Goal: Task Accomplishment & Management: Manage account settings

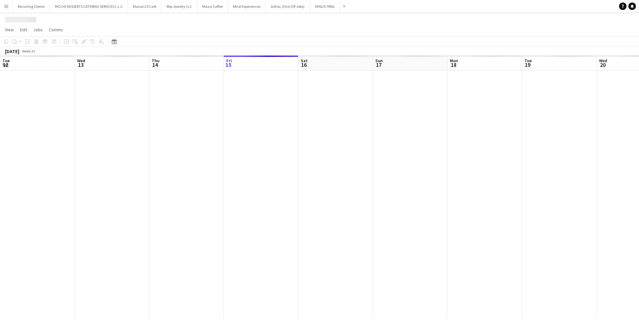
scroll to position [0, 149]
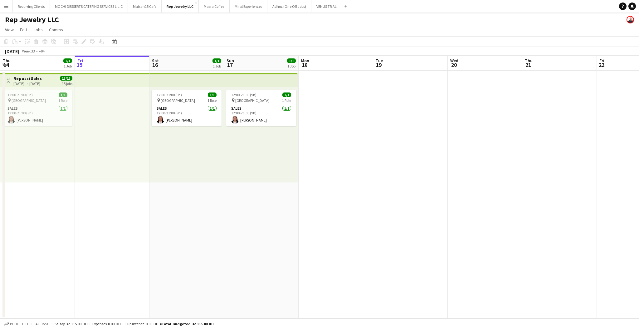
click at [246, 41] on app-toolbar "Copy Paste Paste Ctrl+V Paste with crew Ctrl+Shift+V Paste linked Job [GEOGRAPH…" at bounding box center [319, 41] width 639 height 11
click at [323, 90] on app-date-cell at bounding box center [336, 194] width 75 height 247
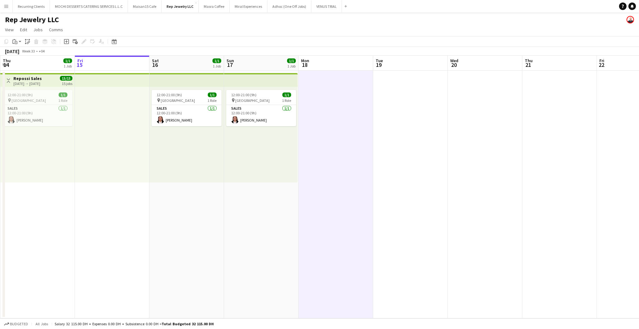
click at [263, 85] on app-top-bar at bounding box center [261, 80] width 74 height 14
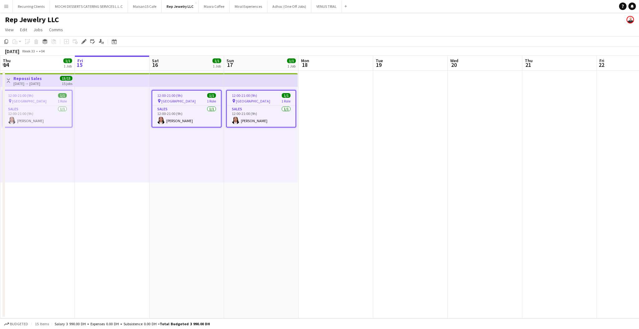
click at [377, 95] on app-date-cell at bounding box center [410, 194] width 75 height 247
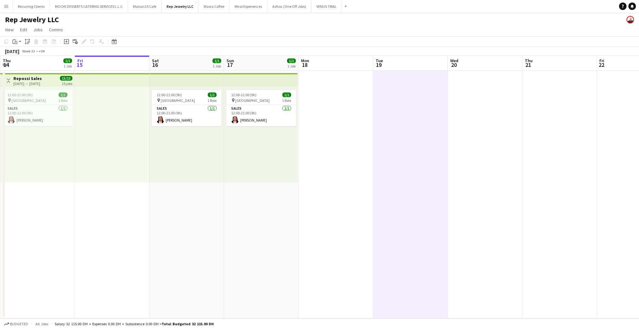
click at [357, 94] on app-date-cell at bounding box center [336, 194] width 75 height 247
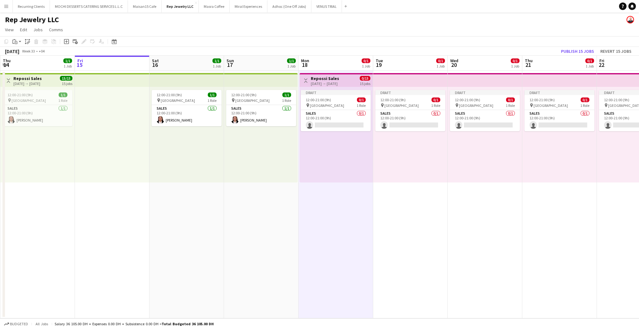
click at [308, 77] on button "Toggle View" at bounding box center [305, 80] width 7 height 7
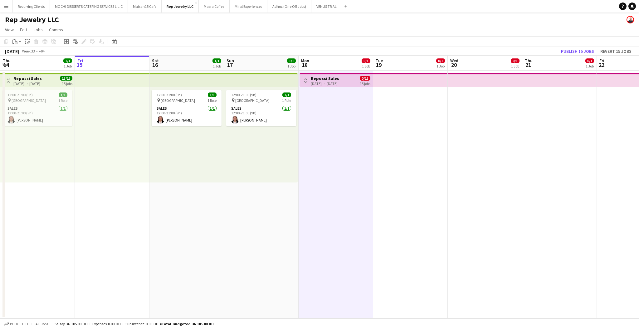
click at [307, 79] on app-icon "Toggle View" at bounding box center [306, 80] width 4 height 4
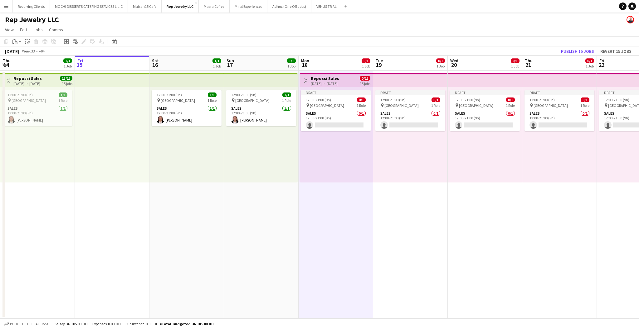
click at [315, 77] on h3 "Repossi Sales" at bounding box center [325, 78] width 28 height 6
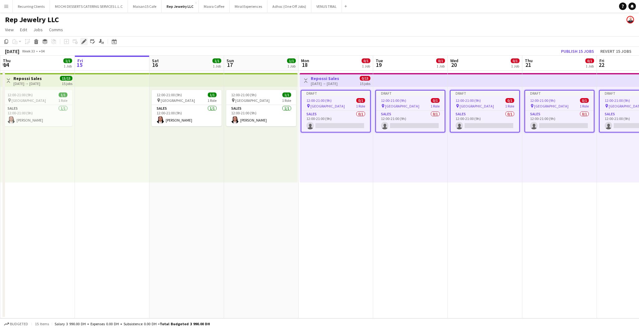
click at [82, 40] on icon "Edit" at bounding box center [83, 41] width 5 height 5
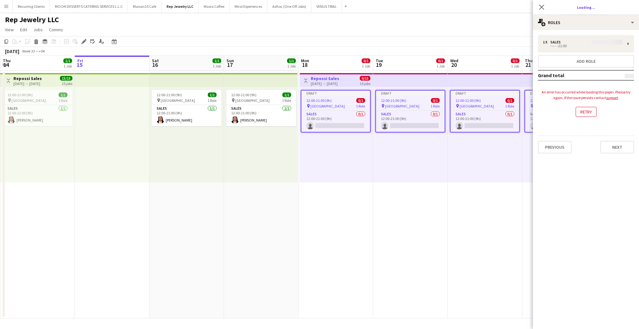
type input "*******"
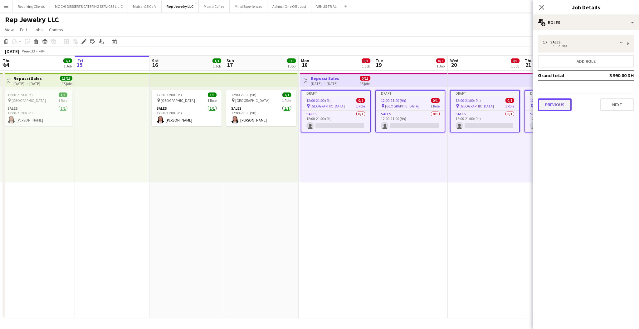
click at [556, 106] on button "Previous" at bounding box center [555, 104] width 34 height 12
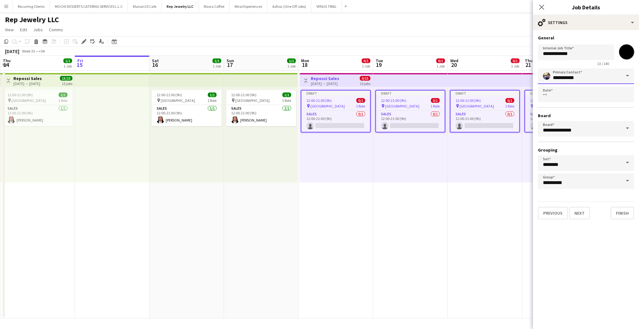
click at [598, 76] on input "**********" at bounding box center [586, 76] width 96 height 16
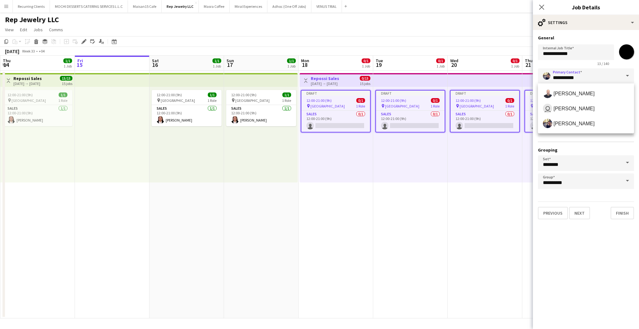
click at [588, 77] on input "**********" at bounding box center [586, 76] width 96 height 16
click at [578, 101] on mat-option "user [PERSON_NAME]" at bounding box center [586, 108] width 96 height 15
type input "**********"
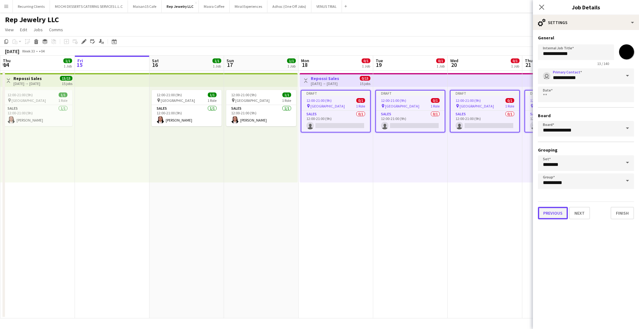
click at [554, 214] on button "Previous" at bounding box center [553, 213] width 30 height 12
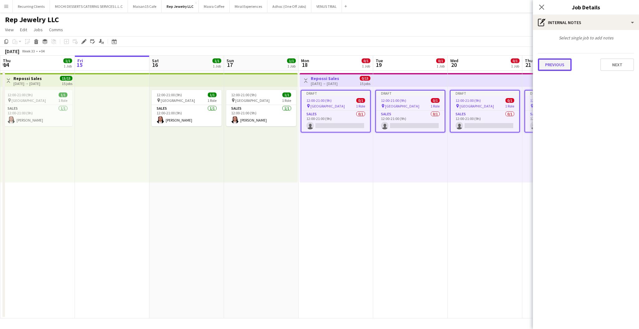
click at [557, 68] on button "Previous" at bounding box center [555, 64] width 34 height 12
click at [543, 7] on icon "Close pop-in" at bounding box center [541, 7] width 6 height 6
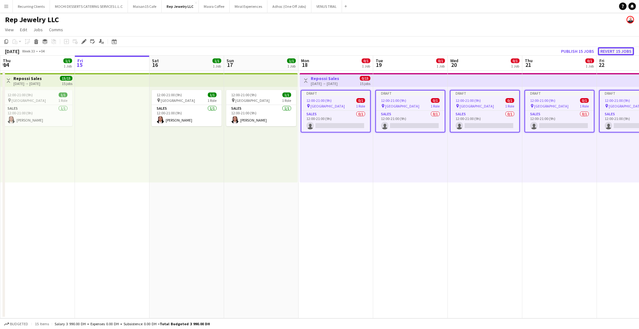
click at [606, 53] on button "Revert 15 jobs" at bounding box center [616, 51] width 36 height 8
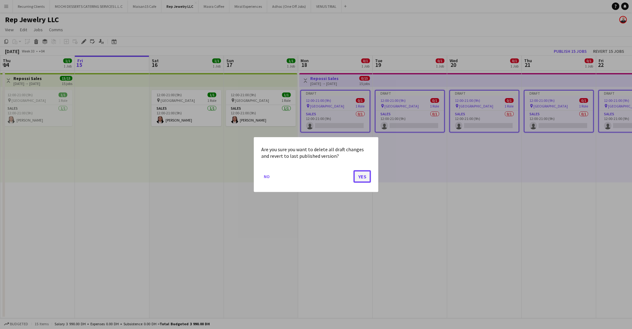
click at [358, 176] on button "Yes" at bounding box center [362, 176] width 17 height 12
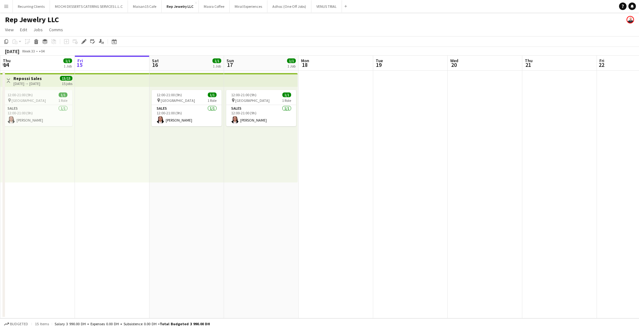
click at [319, 82] on app-date-cell at bounding box center [336, 194] width 75 height 247
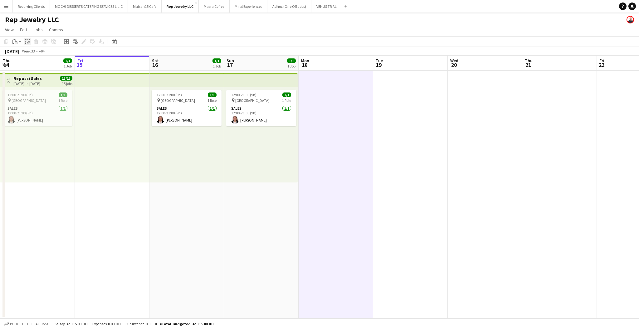
click at [25, 43] on icon at bounding box center [25, 43] width 1 height 1
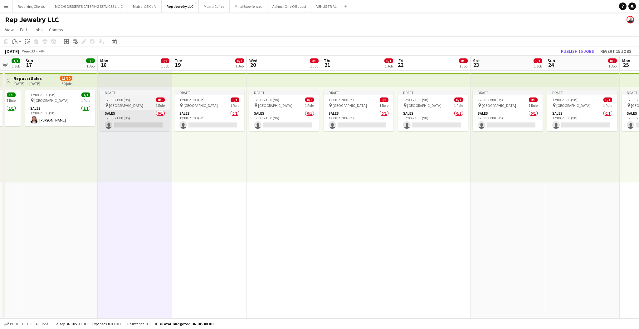
scroll to position [0, 277]
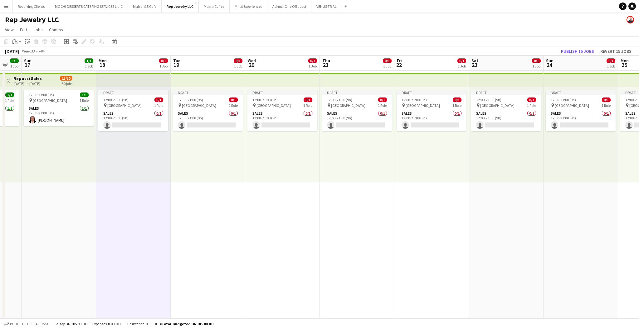
click at [417, 82] on app-top-bar at bounding box center [431, 80] width 75 height 14
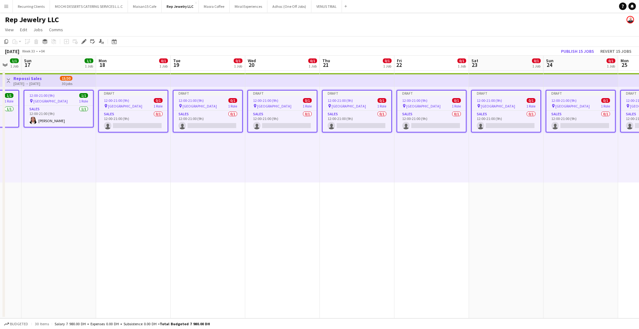
click at [419, 98] on span "12:00-21:00 (9h)" at bounding box center [414, 100] width 25 height 5
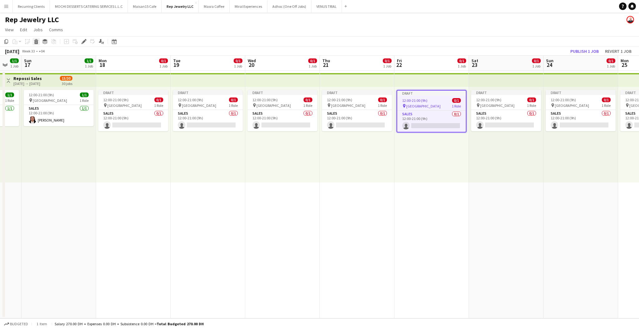
click at [37, 43] on icon "Delete" at bounding box center [36, 41] width 5 height 5
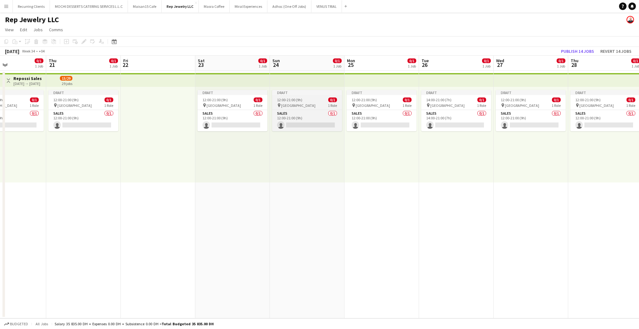
scroll to position [0, 183]
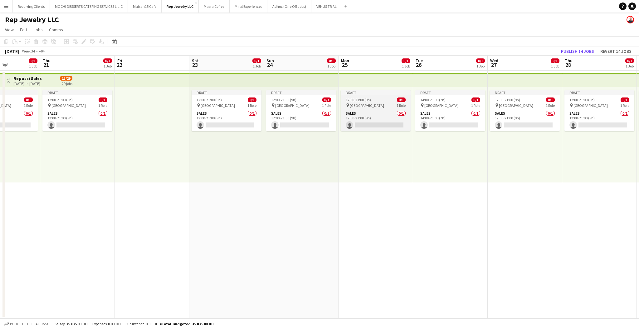
click at [390, 90] on div "Draft" at bounding box center [376, 92] width 70 height 5
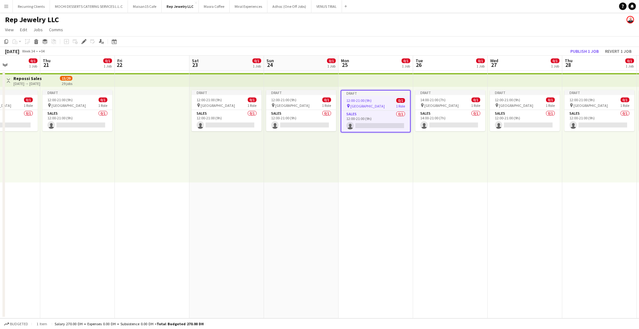
click at [436, 89] on div "Draft 14:00-21:00 (7h) 0/1 pin Dubai Mall 1 Role Sales 0/1 14:00-21:00 (7h) sin…" at bounding box center [450, 134] width 75 height 95
click at [474, 95] on app-job-card "Draft 14:00-21:00 (7h) 0/1 pin Dubai Mall 1 Role Sales 0/1 14:00-21:00 (7h) sin…" at bounding box center [450, 110] width 70 height 41
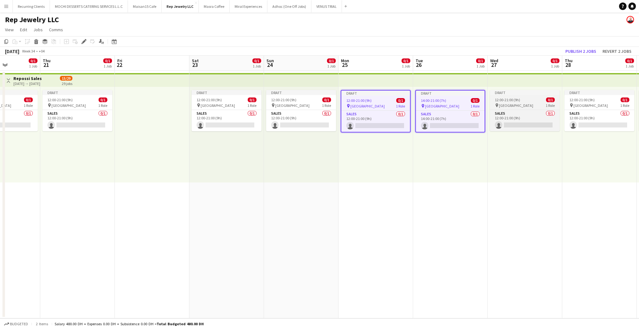
click at [515, 95] on app-job-card "Draft 12:00-21:00 (9h) 0/1 pin Dubai Mall 1 Role Sales 0/1 12:00-21:00 (9h) sin…" at bounding box center [525, 110] width 70 height 41
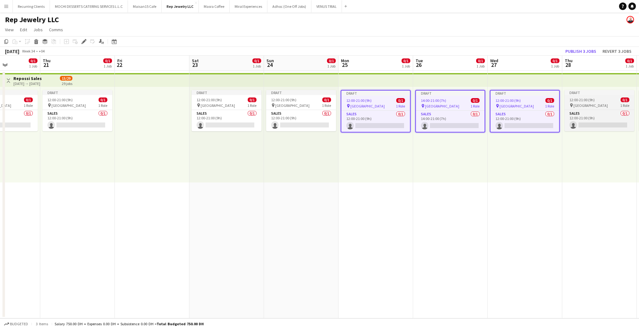
click at [596, 94] on div "Draft" at bounding box center [599, 92] width 70 height 5
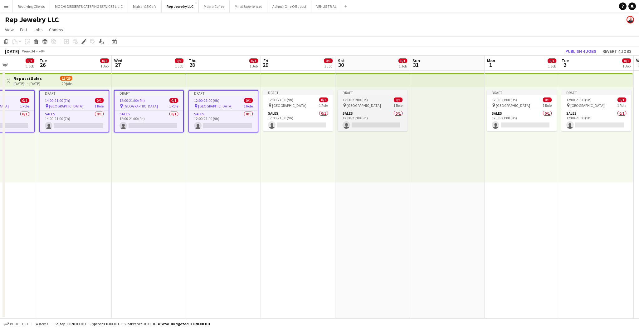
scroll to position [0, 261]
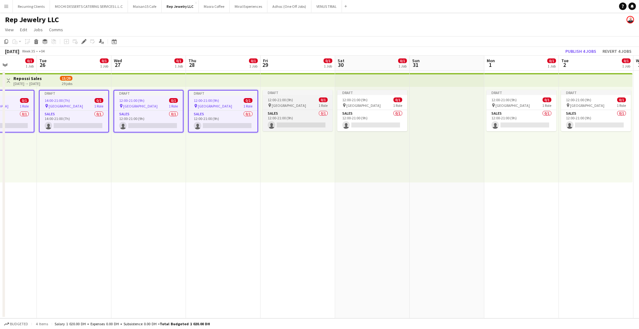
click at [322, 97] on span "0/1" at bounding box center [323, 99] width 9 height 5
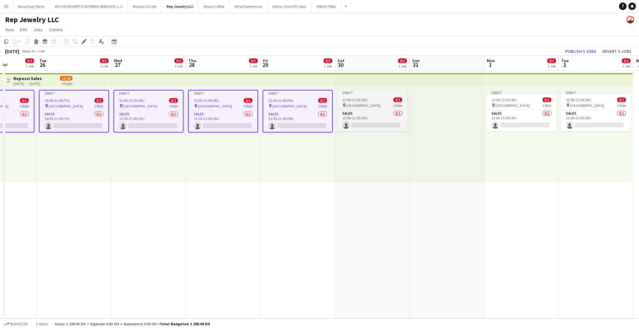
click at [348, 96] on app-job-card "Draft 12:00-21:00 (9h) 0/1 pin Dubai Mall 1 Role Sales 0/1 12:00-21:00 (9h) sin…" at bounding box center [372, 110] width 70 height 41
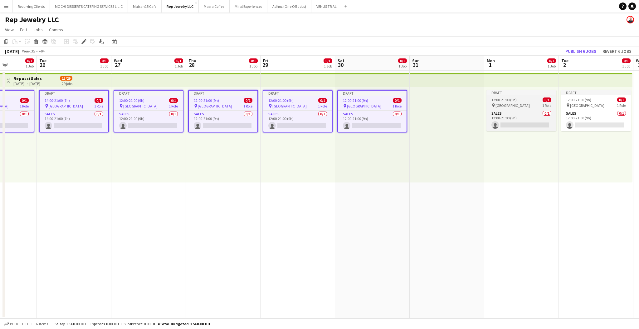
click at [514, 96] on app-job-card "Draft 12:00-21:00 (9h) 0/1 pin Dubai Mall 1 Role Sales 0/1 12:00-21:00 (9h) sin…" at bounding box center [521, 110] width 70 height 41
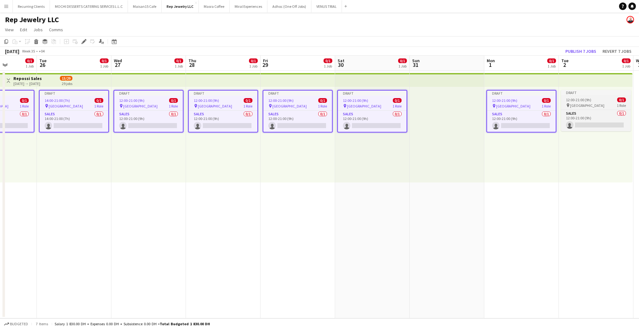
click at [580, 101] on span "12:00-21:00 (9h)" at bounding box center [578, 99] width 25 height 5
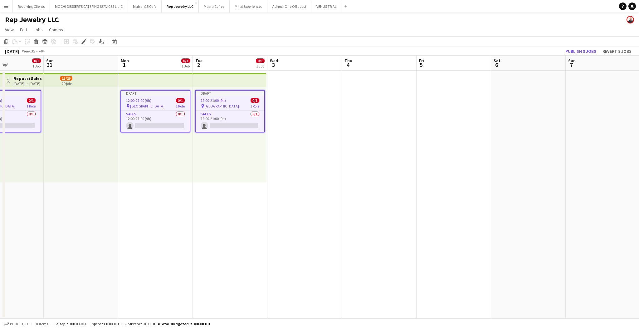
scroll to position [0, 256]
click at [34, 39] on icon "Delete" at bounding box center [36, 41] width 5 height 5
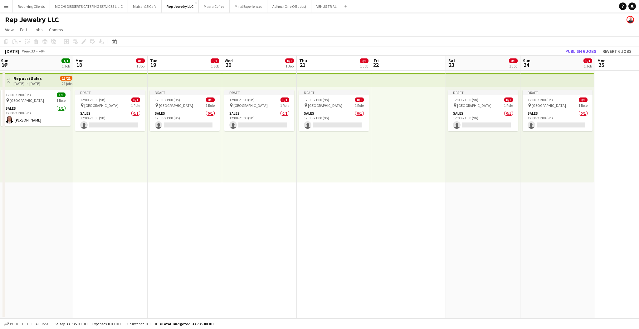
scroll to position [0, 129]
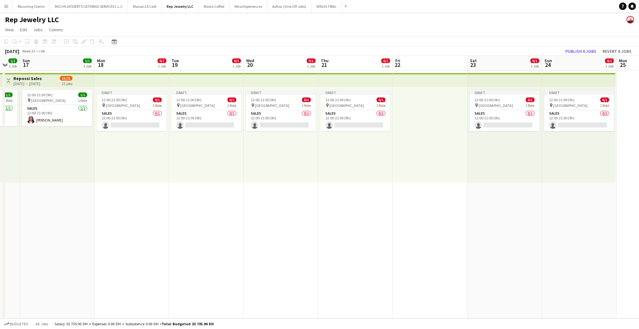
click at [283, 144] on div "Draft 12:00-21:00 (9h) 0/1 pin Dubai Mall 1 Role Sales 0/1 12:00-21:00 (9h) sin…" at bounding box center [281, 134] width 75 height 95
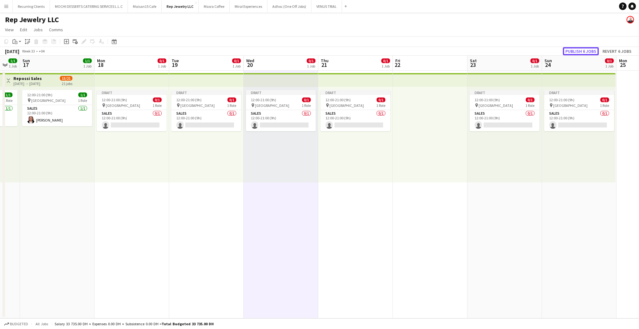
click at [580, 48] on button "Publish 6 jobs" at bounding box center [581, 51] width 36 height 8
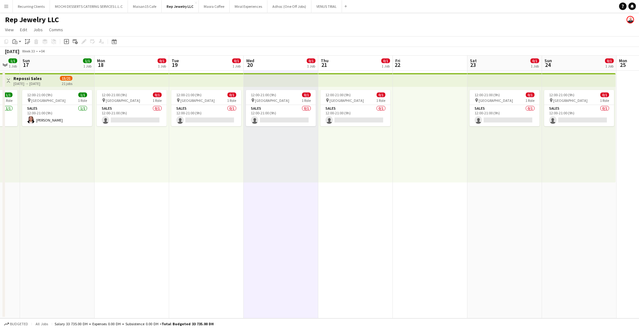
click at [190, 186] on app-date-cell "12:00-21:00 (9h) 0/1 pin Dubai Mall 1 Role Sales 0/1 12:00-21:00 (9h) single-ne…" at bounding box center [206, 194] width 75 height 247
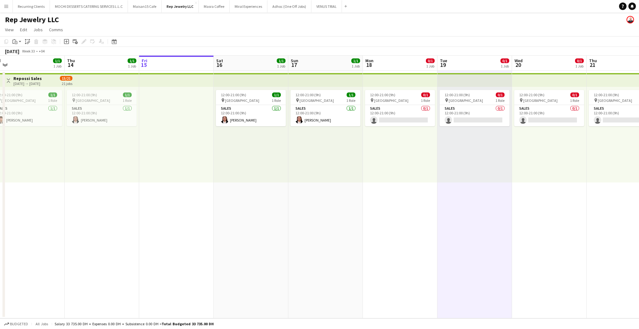
scroll to position [0, 159]
click at [202, 205] on app-date-cell at bounding box center [176, 194] width 75 height 247
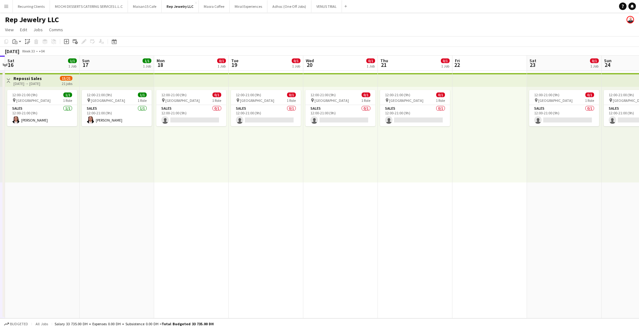
scroll to position [0, 220]
